Goal: Check status: Check status

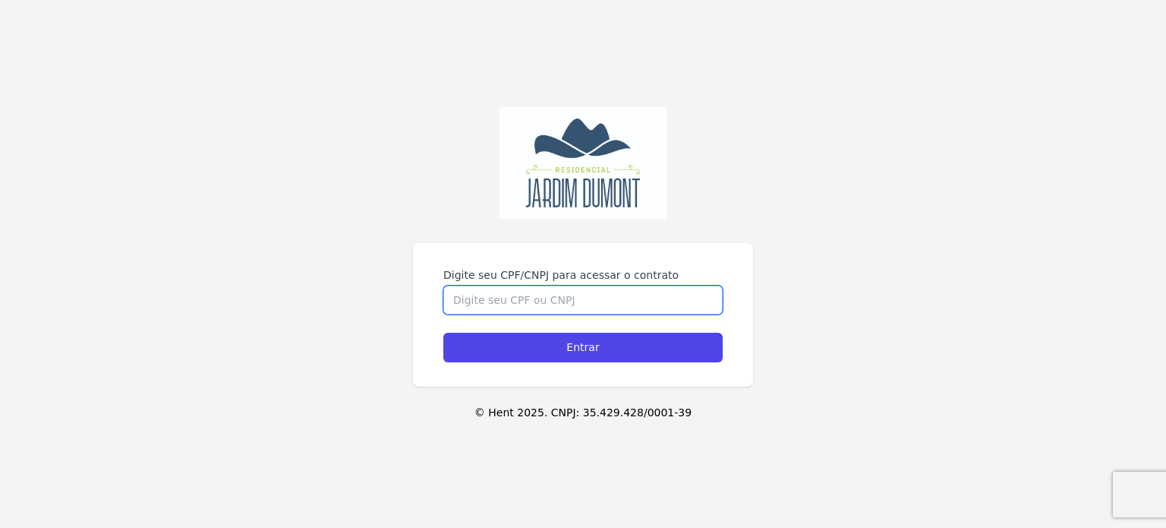
click at [525, 306] on input "Digite seu CPF/CNPJ para acessar o contrato" at bounding box center [582, 300] width 279 height 29
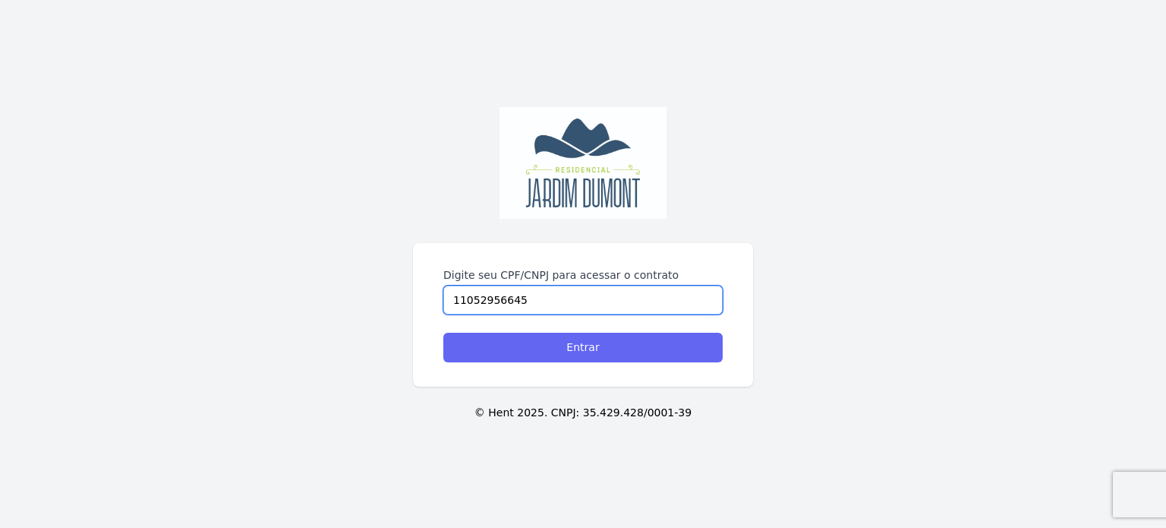
type input "11052956645"
click at [560, 355] on input "Entrar" at bounding box center [582, 348] width 279 height 30
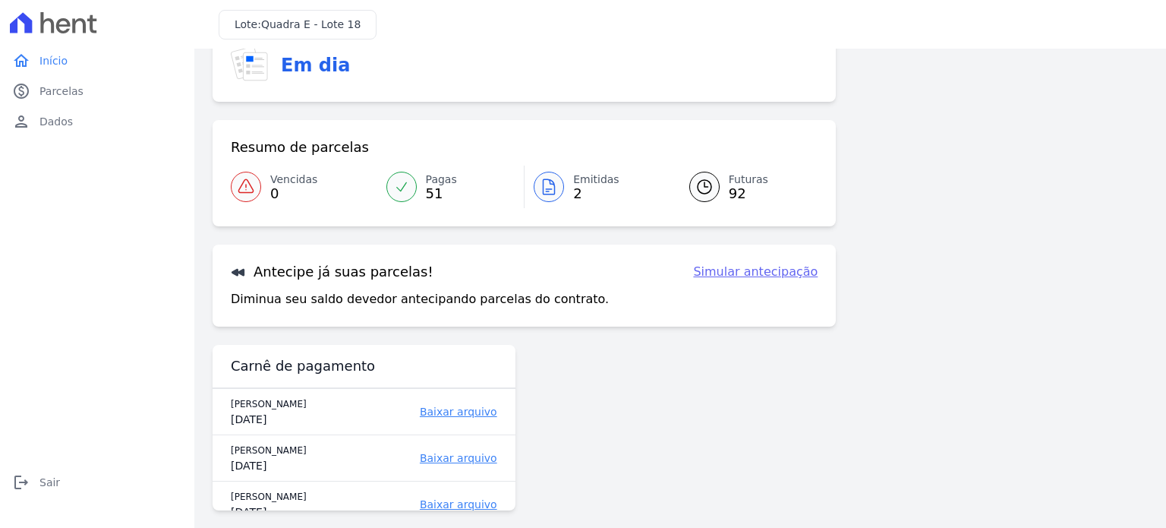
scroll to position [139, 0]
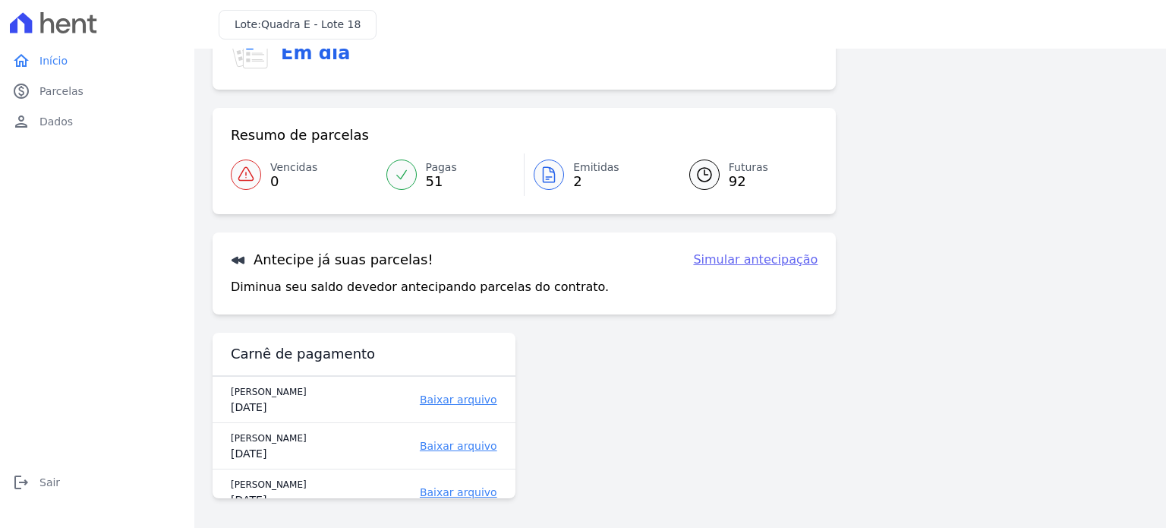
click at [556, 172] on div at bounding box center [549, 174] width 30 height 30
